Goal: Information Seeking & Learning: Learn about a topic

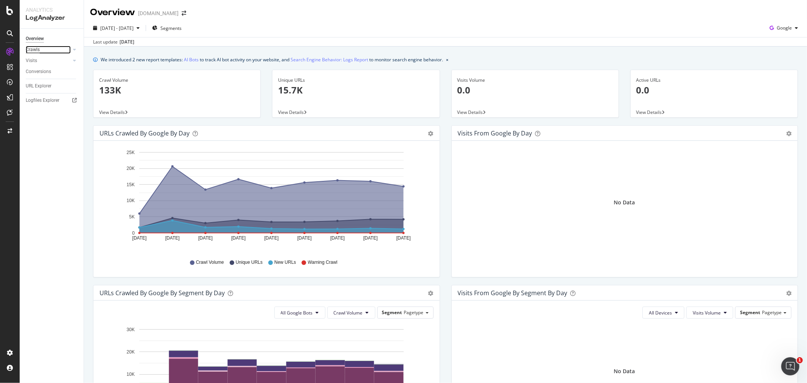
click at [34, 50] on div "Crawls" at bounding box center [33, 50] width 14 height 8
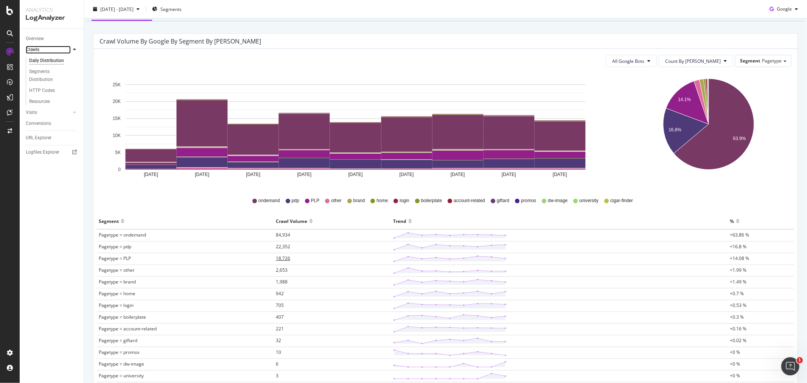
scroll to position [126, 0]
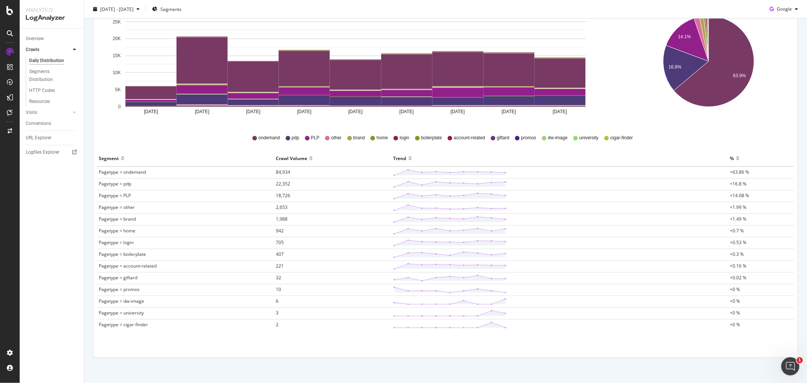
click at [131, 208] on span "Pagetype = other" at bounding box center [117, 207] width 36 height 6
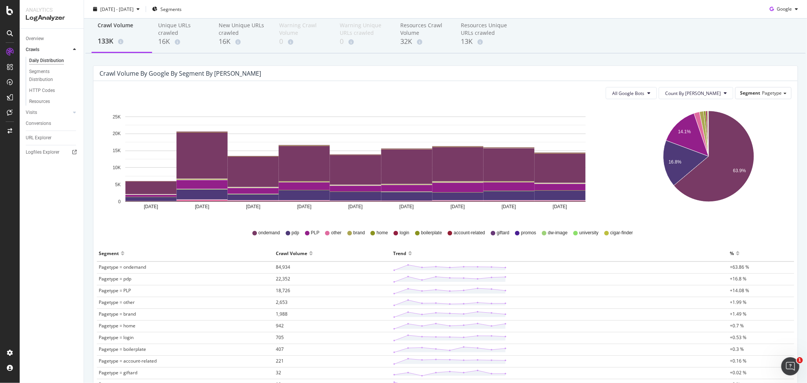
scroll to position [9, 0]
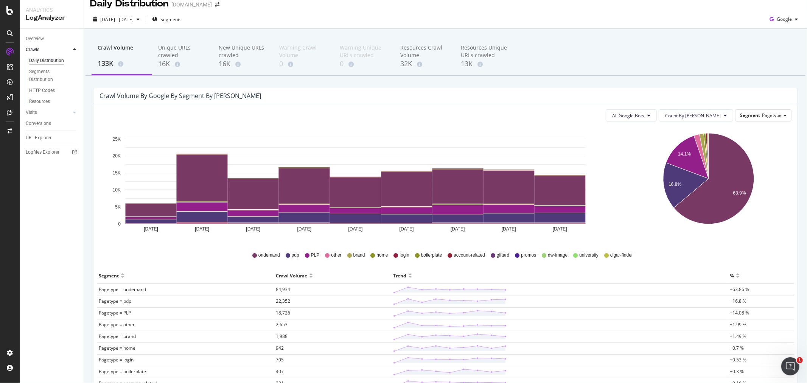
click at [115, 353] on td "Pagetype = home" at bounding box center [185, 349] width 177 height 12
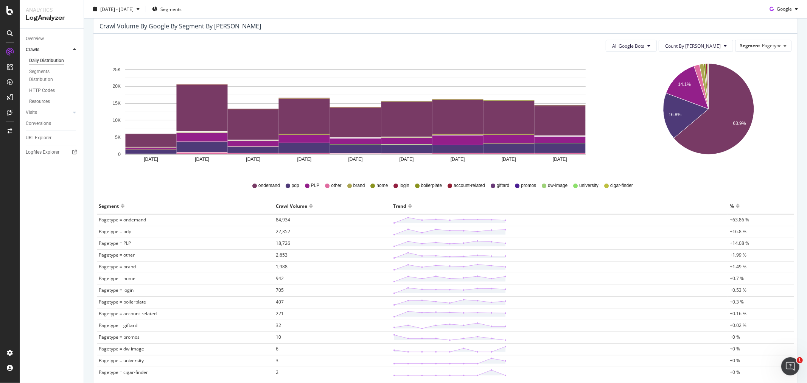
scroll to position [0, 0]
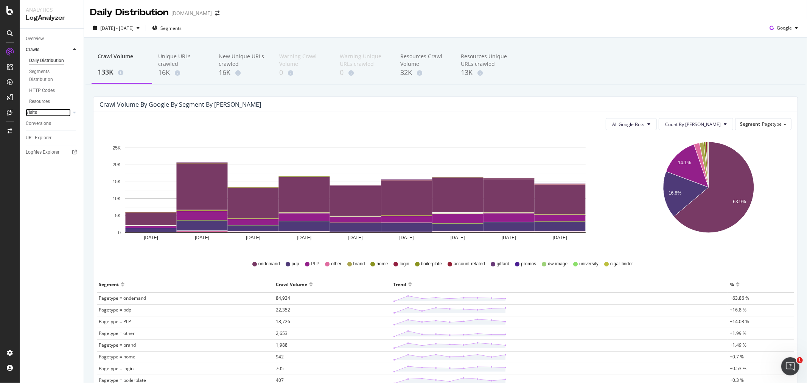
click at [42, 113] on link "Visits" at bounding box center [48, 113] width 45 height 8
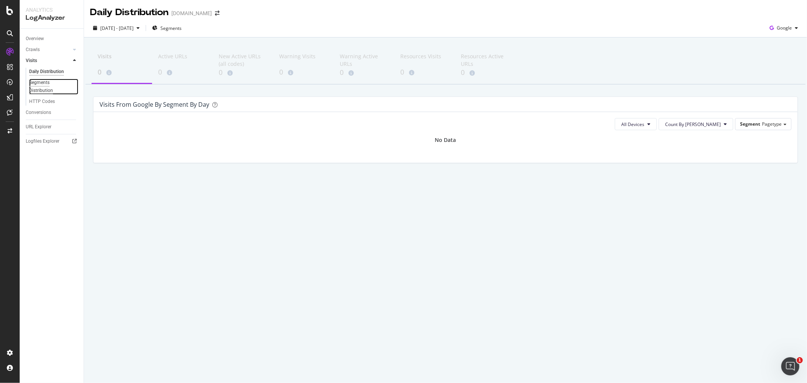
click at [45, 86] on div "Segments Distribution" at bounding box center [50, 87] width 42 height 16
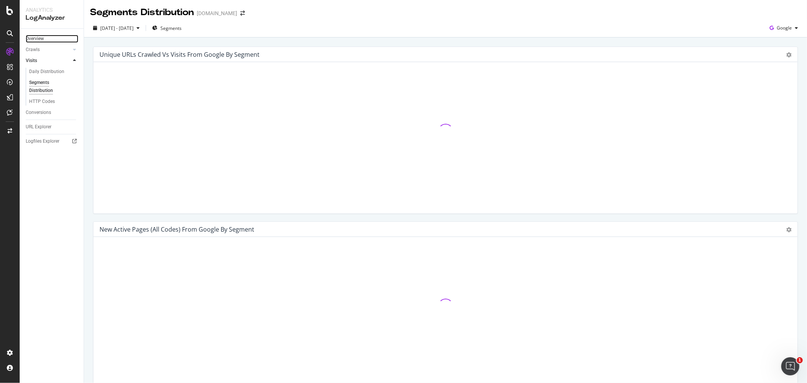
click at [49, 38] on link "Overview" at bounding box center [52, 39] width 53 height 8
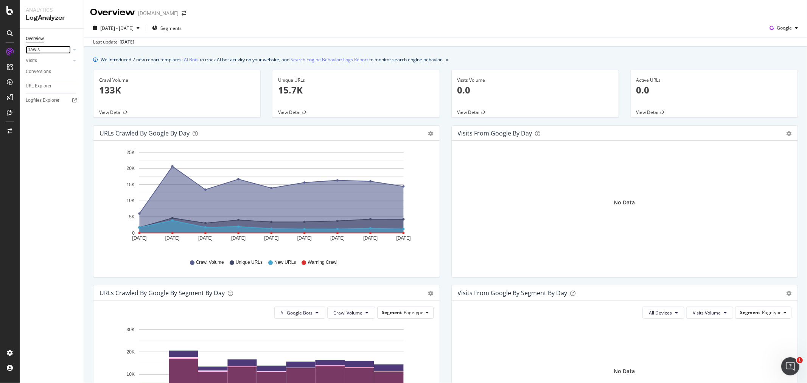
click at [36, 50] on div "Crawls" at bounding box center [33, 50] width 14 height 8
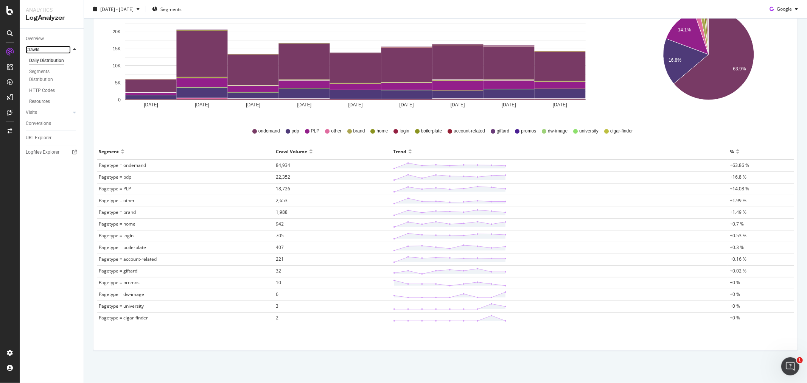
scroll to position [135, 0]
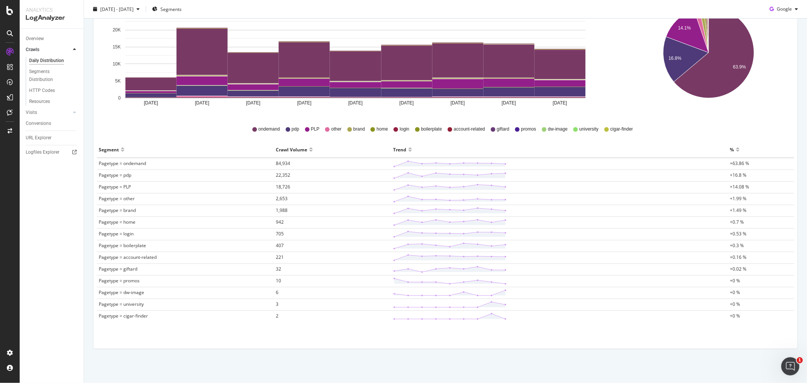
click at [127, 167] on td "Pagetype = ondemand" at bounding box center [185, 164] width 177 height 12
click at [20, 293] on div "Overview Crawls Daily Distribution Segments Distribution HTTP Codes Resources V…" at bounding box center [52, 206] width 64 height 354
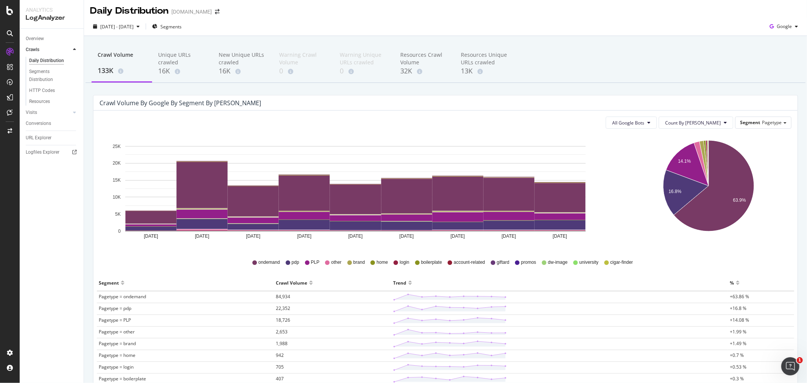
scroll to position [0, 0]
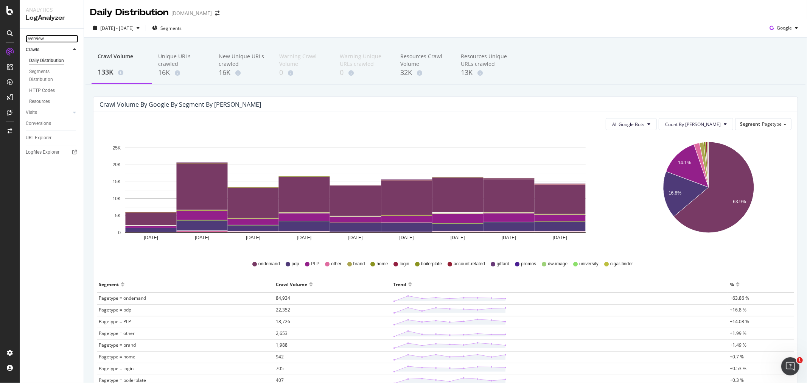
click at [48, 38] on link "Overview" at bounding box center [52, 39] width 53 height 8
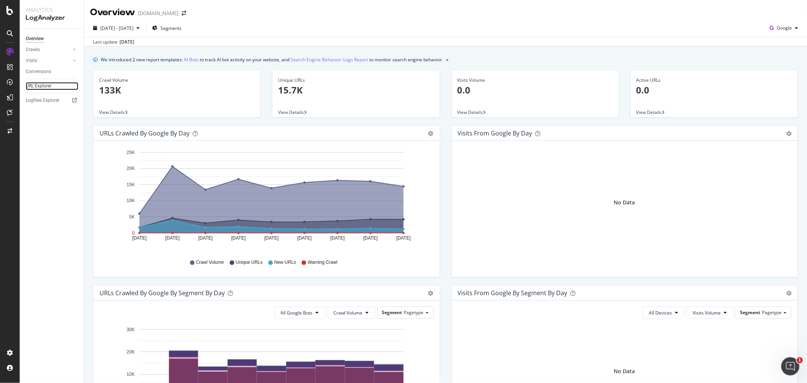
click at [58, 82] on link "URL Explorer" at bounding box center [52, 86] width 53 height 8
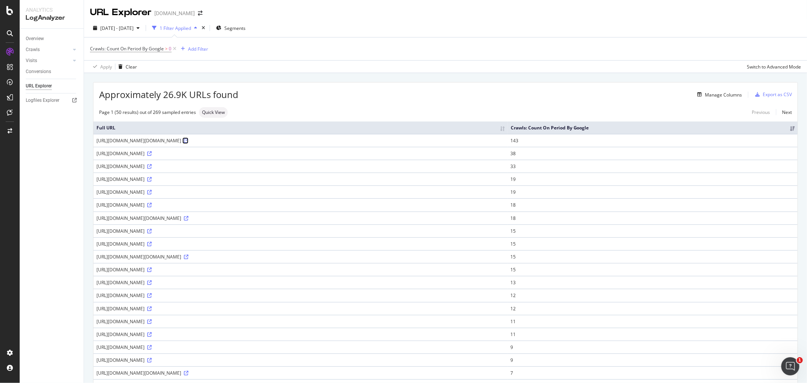
click at [188, 141] on icon at bounding box center [186, 140] width 5 height 5
click at [39, 99] on div "Logfiles Explorer" at bounding box center [43, 100] width 34 height 8
click at [42, 39] on div "Overview" at bounding box center [35, 39] width 18 height 8
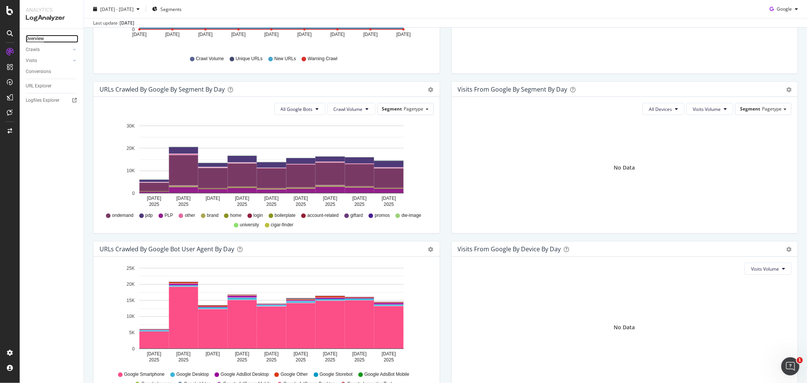
scroll to position [248, 0]
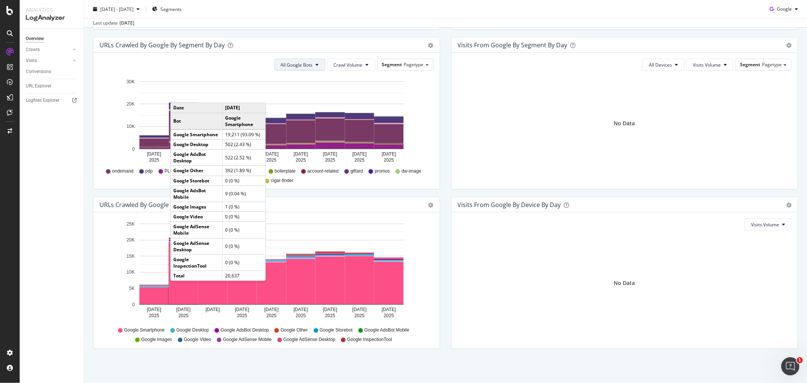
click at [301, 68] on button "All Google Bots" at bounding box center [299, 65] width 51 height 12
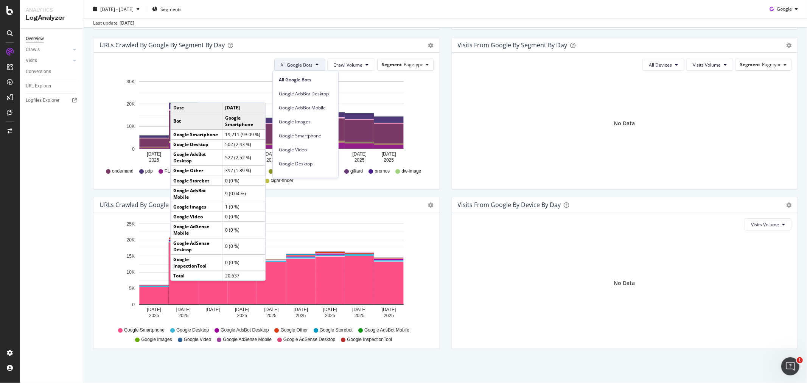
click at [31, 197] on div "Overview Crawls Daily Distribution Segments Distribution HTTP Codes Resources V…" at bounding box center [52, 206] width 64 height 354
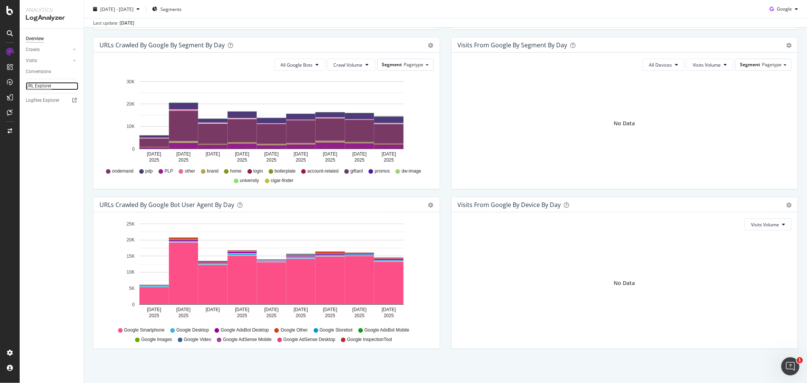
click at [40, 89] on div "URL Explorer" at bounding box center [39, 86] width 26 height 8
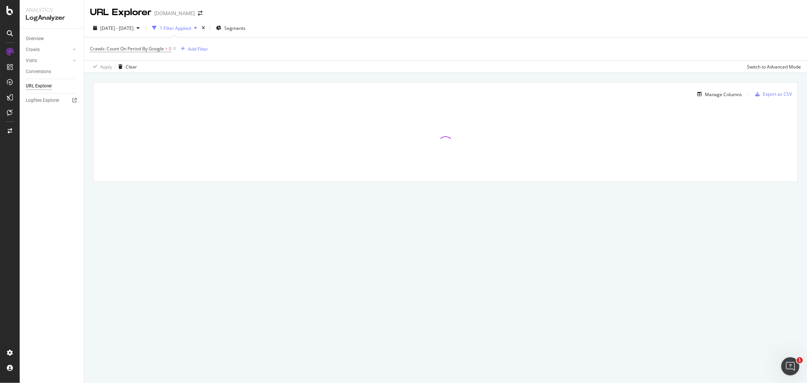
click at [191, 25] on div "1 Filter Applied" at bounding box center [175, 28] width 31 height 6
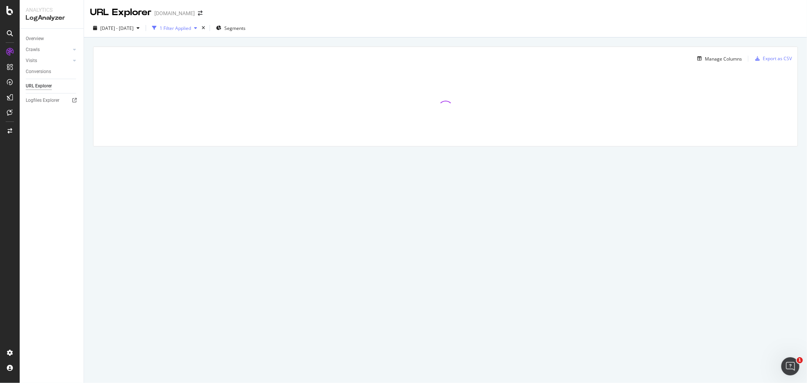
click at [191, 28] on div "1 Filter Applied" at bounding box center [175, 28] width 31 height 6
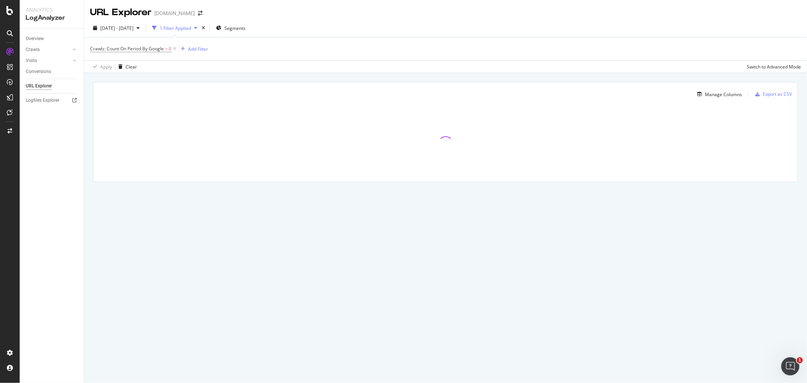
click at [191, 28] on div "1 Filter Applied" at bounding box center [175, 28] width 31 height 6
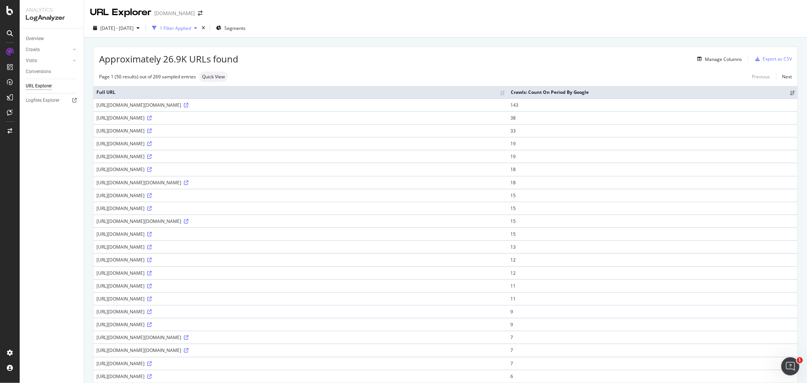
click at [191, 30] on div "1 Filter Applied" at bounding box center [175, 28] width 31 height 6
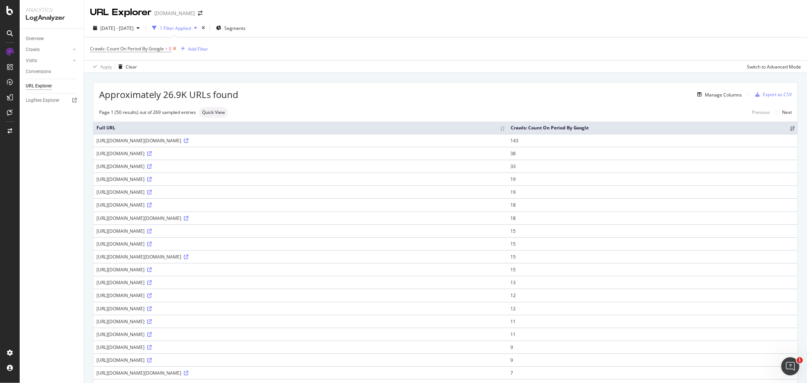
click at [172, 48] on icon at bounding box center [174, 49] width 6 height 8
